Goal: Information Seeking & Learning: Learn about a topic

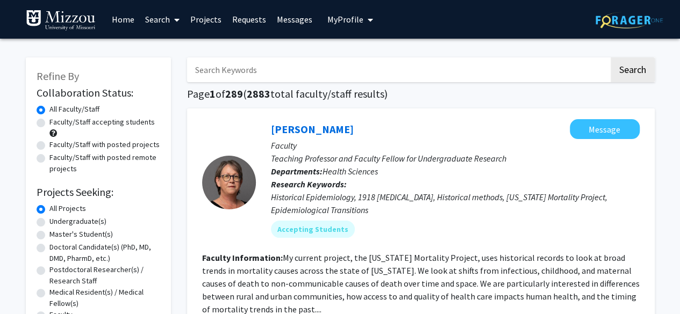
click at [354, 19] on span "My Profile" at bounding box center [345, 19] width 36 height 11
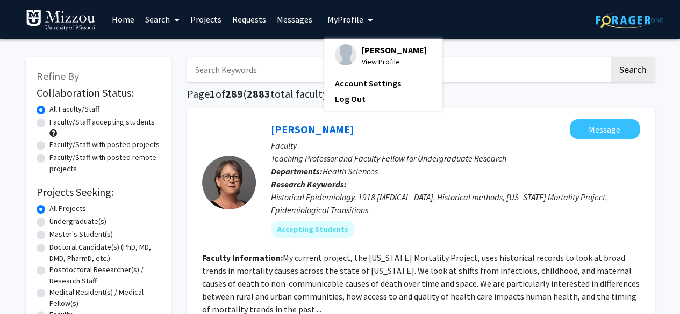
click at [354, 19] on span "My Profile" at bounding box center [345, 19] width 36 height 11
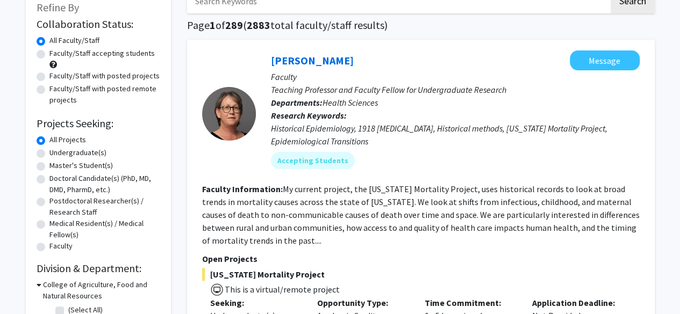
scroll to position [107, 0]
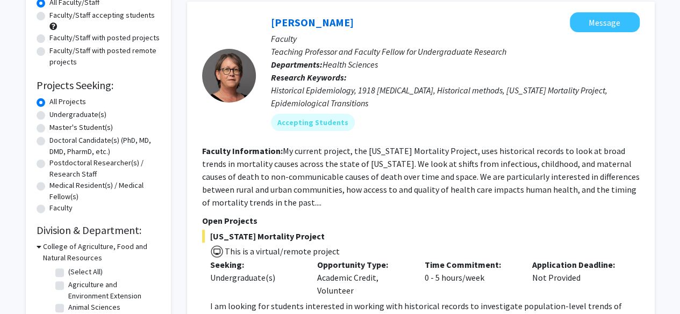
click at [49, 114] on label "Undergraduate(s)" at bounding box center [77, 114] width 57 height 11
click at [49, 114] on input "Undergraduate(s)" at bounding box center [52, 112] width 7 height 7
radio input "true"
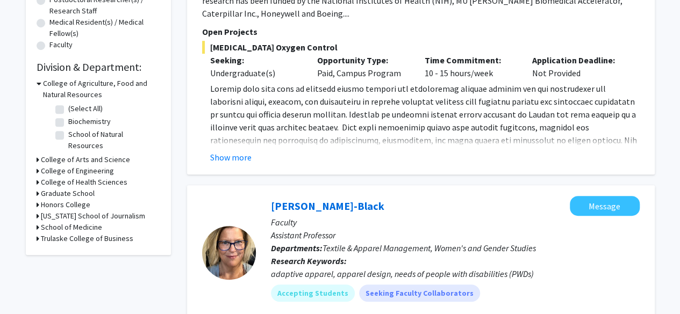
scroll to position [271, 0]
click at [55, 154] on h3 "College of Arts and Science" at bounding box center [85, 159] width 89 height 11
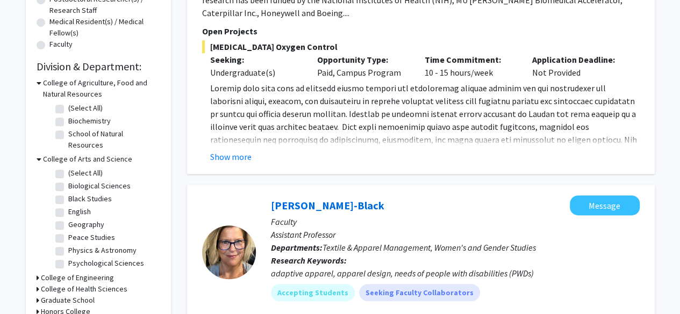
click at [68, 181] on label "Biological Sciences" at bounding box center [99, 186] width 62 height 11
click at [68, 181] on input "Biological Sciences" at bounding box center [71, 184] width 7 height 7
checkbox input "true"
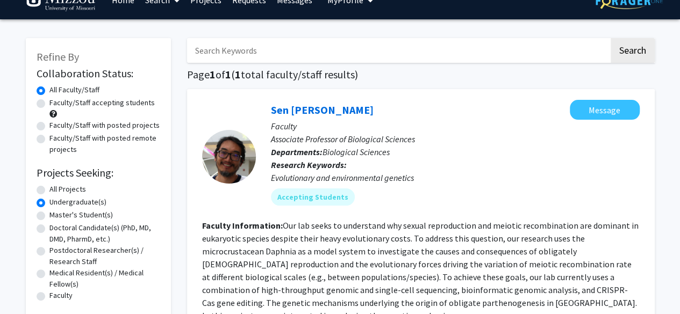
scroll to position [18, 0]
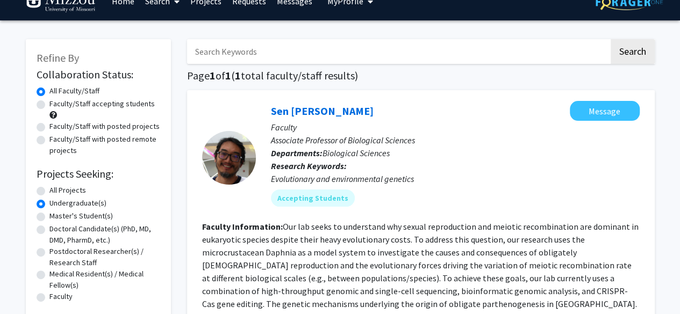
checkbox input "false"
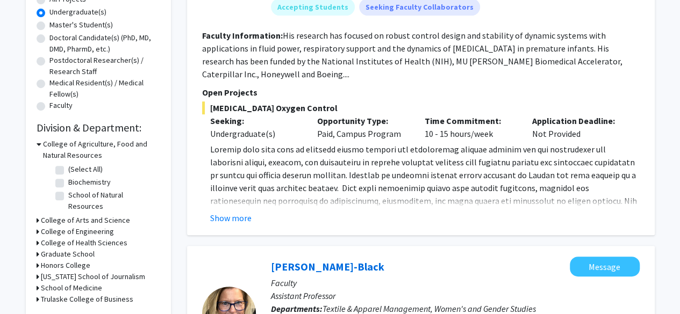
scroll to position [241, 0]
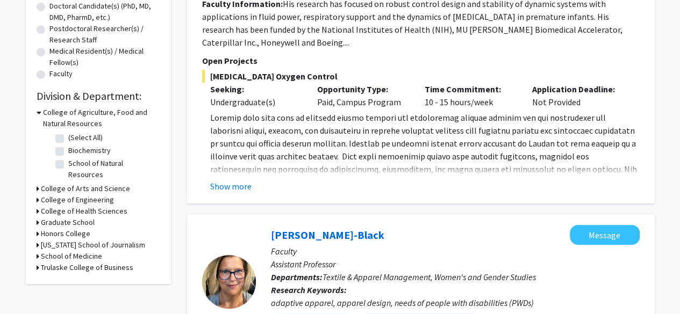
click at [49, 183] on h3 "College of Arts and Science" at bounding box center [85, 188] width 89 height 11
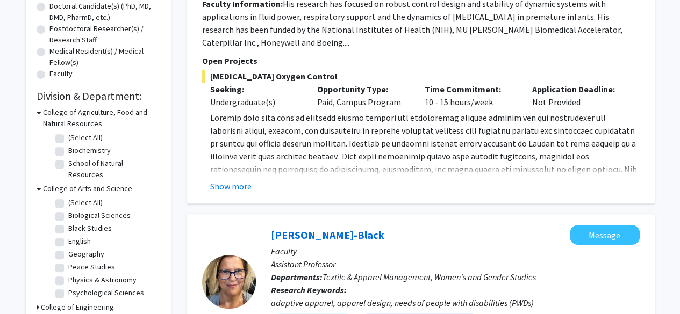
scroll to position [24, 0]
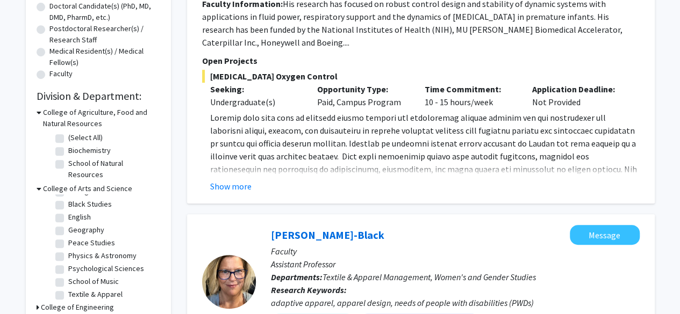
click at [91, 250] on label "Physics & Astronomy" at bounding box center [102, 255] width 68 height 11
click at [75, 250] on input "Physics & Astronomy" at bounding box center [71, 253] width 7 height 7
checkbox input "true"
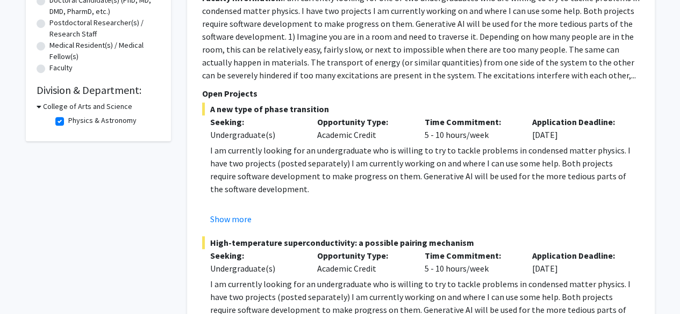
scroll to position [311, 0]
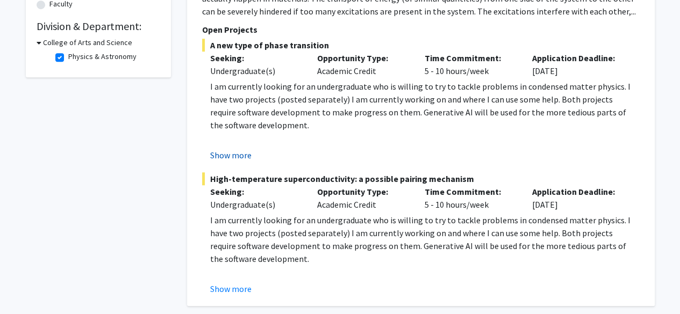
click at [234, 156] on button "Show more" at bounding box center [230, 155] width 41 height 13
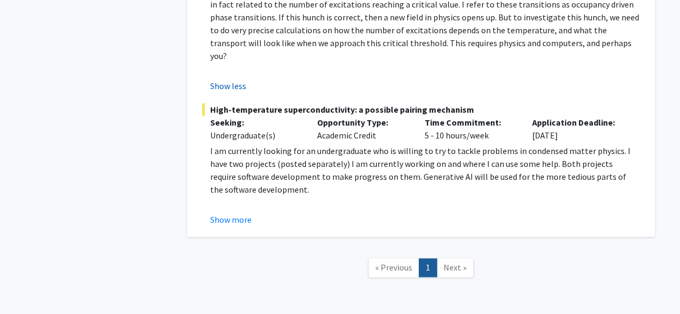
scroll to position [586, 0]
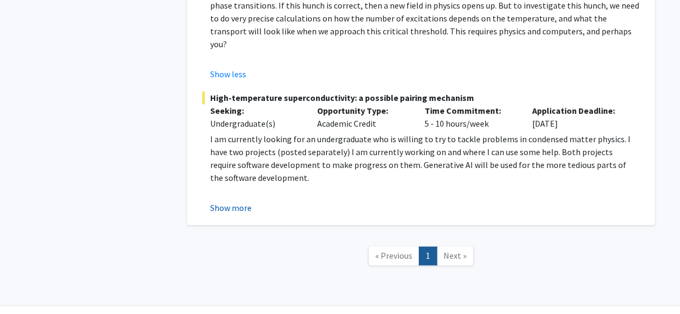
click at [232, 202] on button "Show more" at bounding box center [230, 208] width 41 height 13
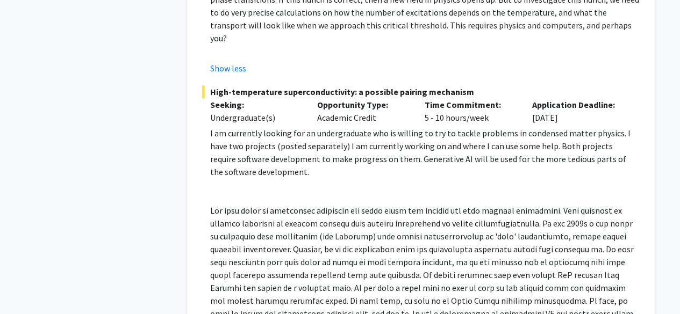
scroll to position [731, 0]
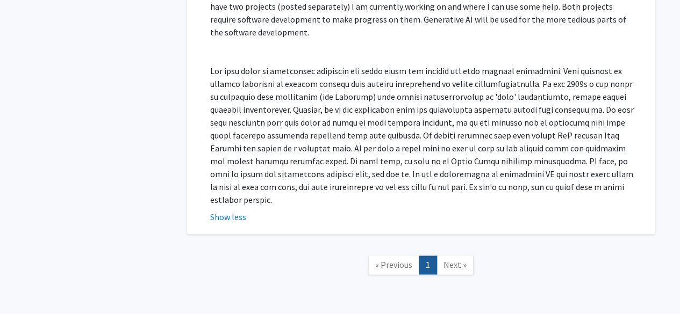
checkbox input "false"
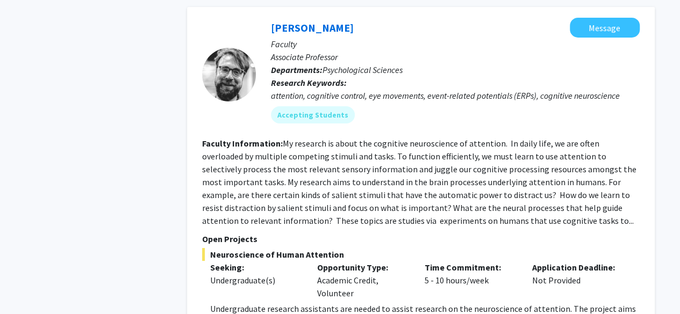
scroll to position [2028, 0]
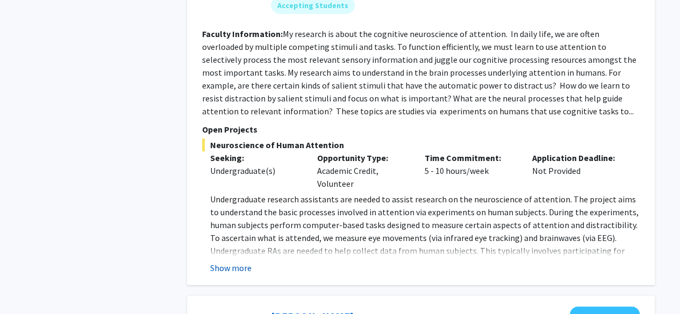
click at [229, 262] on button "Show more" at bounding box center [230, 268] width 41 height 13
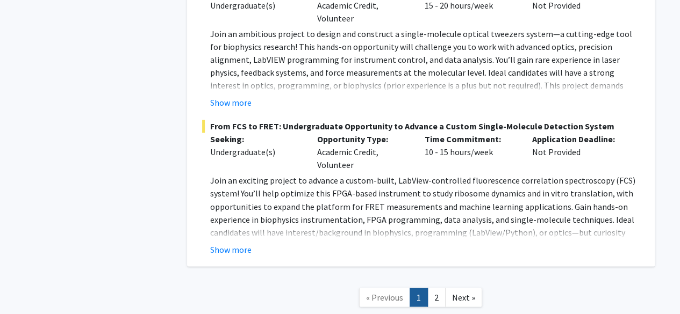
scroll to position [4917, 0]
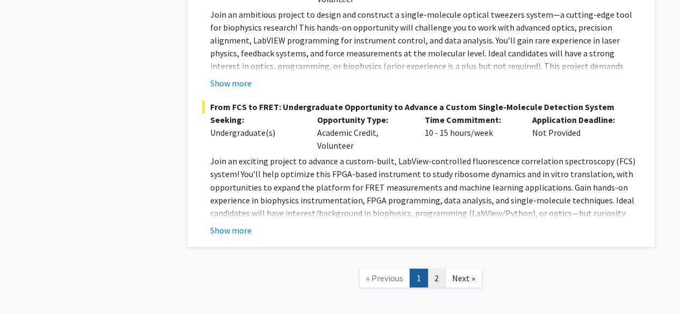
click at [429, 269] on link "2" at bounding box center [436, 278] width 18 height 19
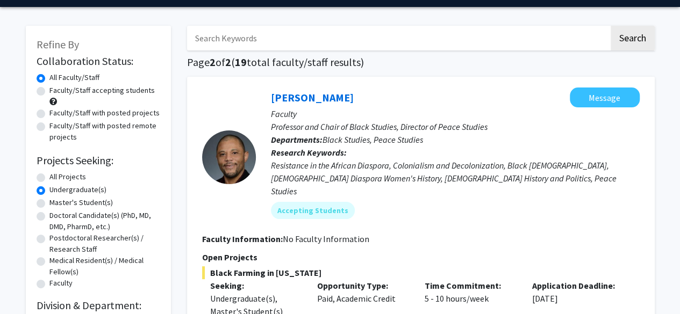
scroll to position [32, 0]
